Goal: Task Accomplishment & Management: Manage account settings

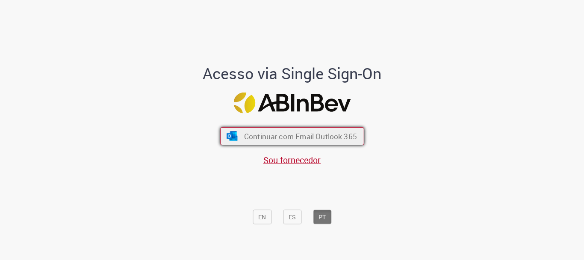
click at [307, 136] on span "Continuar com Email Outlook 365" at bounding box center [300, 136] width 113 height 10
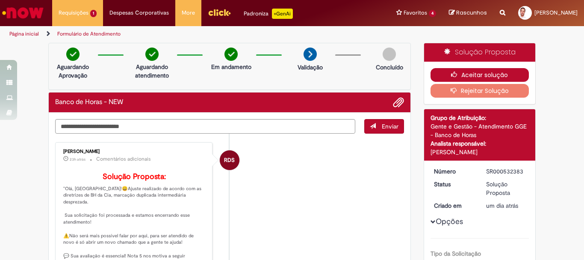
click at [466, 73] on button "Aceitar solução" at bounding box center [480, 75] width 99 height 14
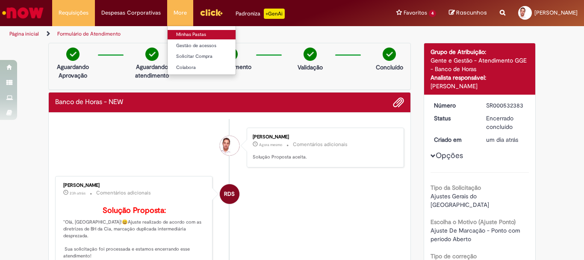
click at [186, 36] on link "Minhas Pastas" at bounding box center [215, 34] width 94 height 9
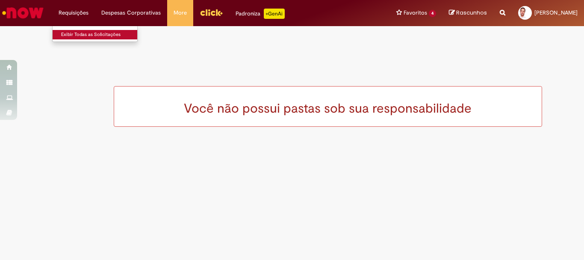
click at [79, 37] on link "Exibir Todas as Solicitações" at bounding box center [100, 34] width 94 height 9
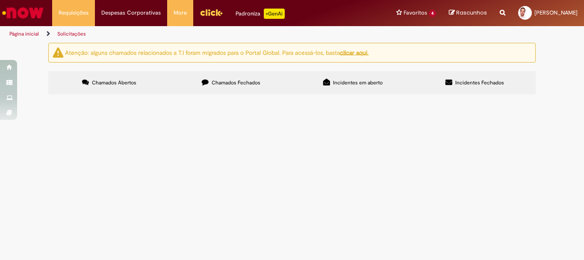
click at [248, 79] on span "Chamados Fechados" at bounding box center [236, 82] width 49 height 7
click at [0, 0] on td "Tivemos aumento no valor da passagem 4,40" at bounding box center [0, 0] width 0 height 0
click at [345, 86] on label "Incidentes em aberto" at bounding box center [353, 82] width 122 height 23
click at [503, 83] on span "Incidentes Fechados" at bounding box center [479, 82] width 49 height 7
click at [547, 15] on span "[PERSON_NAME]" at bounding box center [556, 12] width 43 height 7
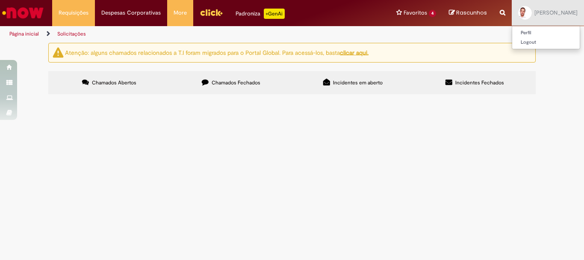
click at [548, 14] on span "[PERSON_NAME]" at bounding box center [556, 12] width 43 height 7
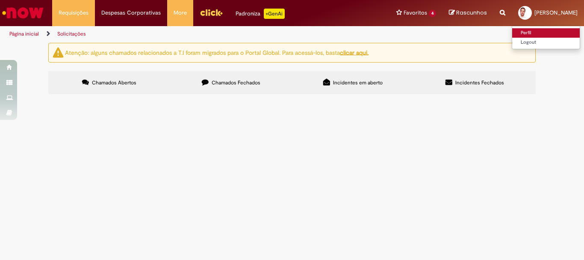
click at [512, 32] on link "Perfil" at bounding box center [546, 32] width 68 height 9
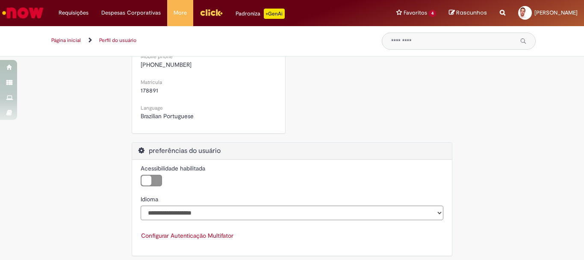
scroll to position [214, 0]
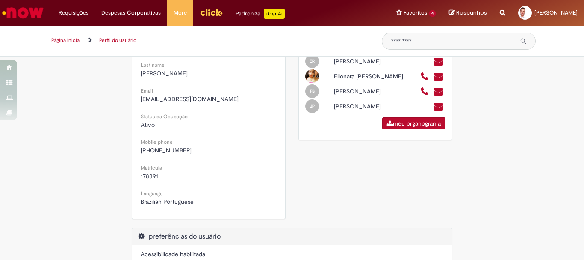
click at [170, 149] on span "[PHONE_NUMBER]" at bounding box center [166, 150] width 51 height 8
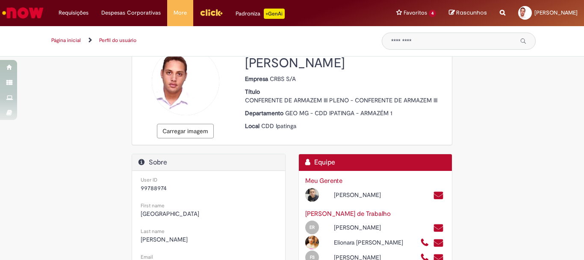
scroll to position [0, 0]
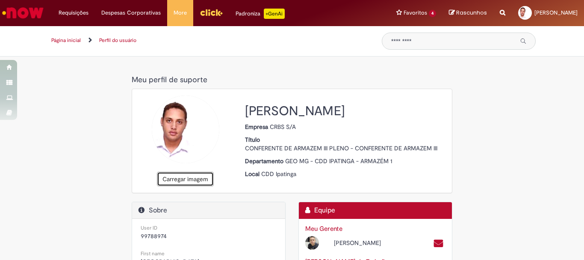
click at [181, 177] on button "Carregar imagem" at bounding box center [185, 178] width 57 height 15
click at [171, 182] on button "Carregar imagem" at bounding box center [185, 178] width 57 height 15
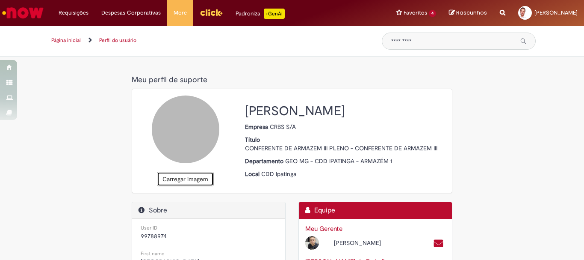
click at [188, 183] on button "Carregar imagem" at bounding box center [185, 178] width 57 height 15
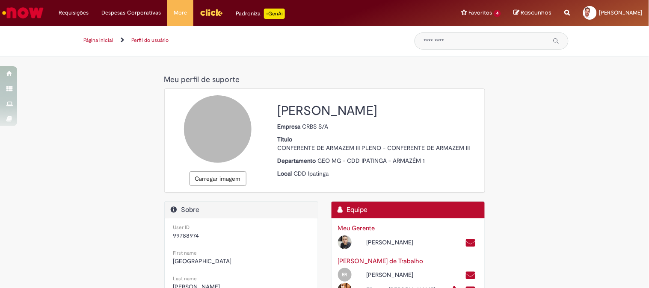
drag, startPoint x: 206, startPoint y: 123, endPoint x: 591, endPoint y: 139, distance: 385.6
click at [219, 129] on icon at bounding box center [218, 126] width 18 height 26
click at [219, 128] on icon at bounding box center [218, 126] width 18 height 26
drag, startPoint x: 211, startPoint y: 136, endPoint x: 216, endPoint y: 121, distance: 14.7
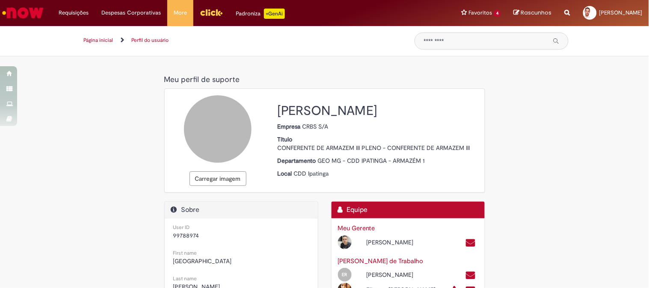
click at [216, 121] on icon at bounding box center [218, 126] width 18 height 26
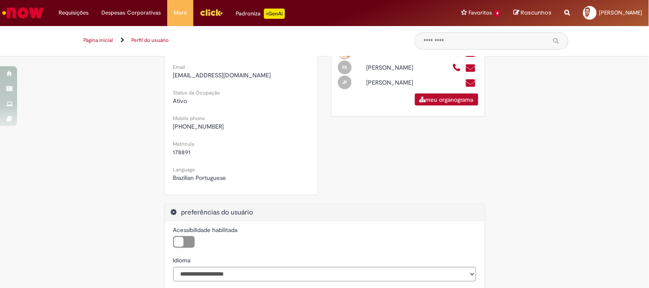
scroll to position [47, 0]
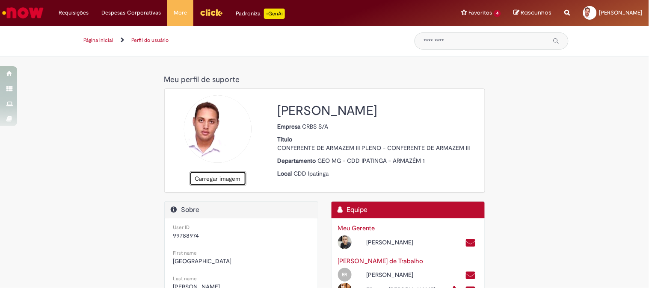
click at [202, 182] on button "Carregar imagem" at bounding box center [217, 178] width 57 height 15
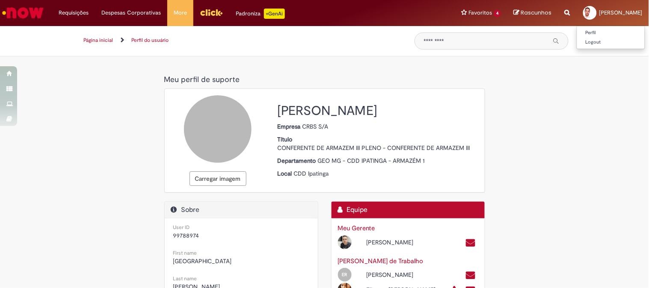
click at [583, 11] on div at bounding box center [590, 13] width 14 height 14
click at [110, 40] on link "Página inicial" at bounding box center [99, 40] width 30 height 7
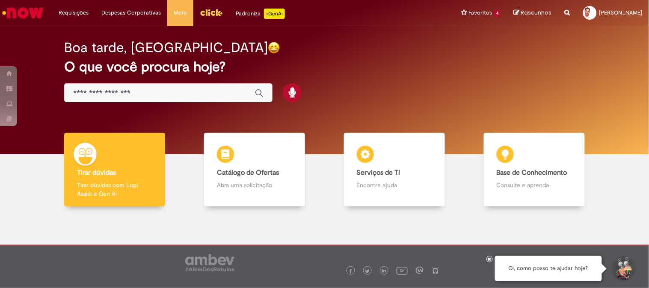
scroll to position [22, 0]
